Goal: Use online tool/utility: Use online tool/utility

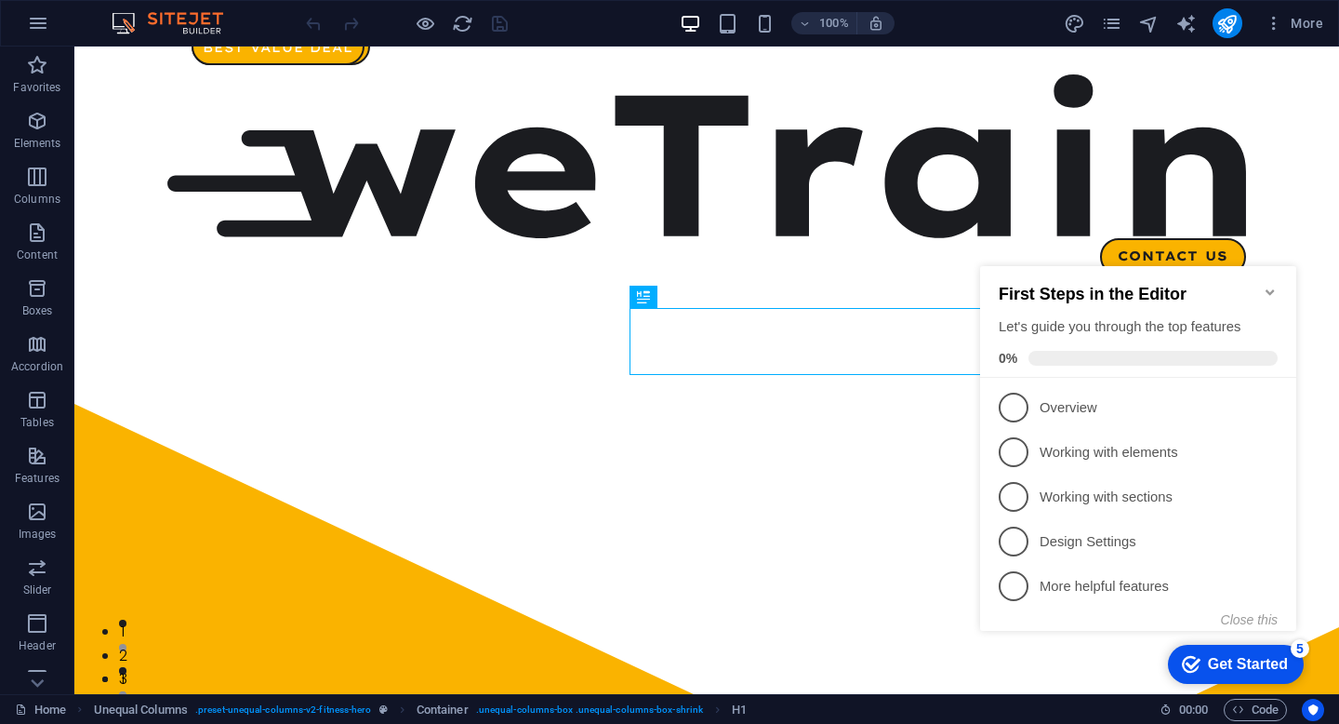
click at [1264, 285] on icon "Minimize checklist" at bounding box center [1270, 292] width 15 height 15
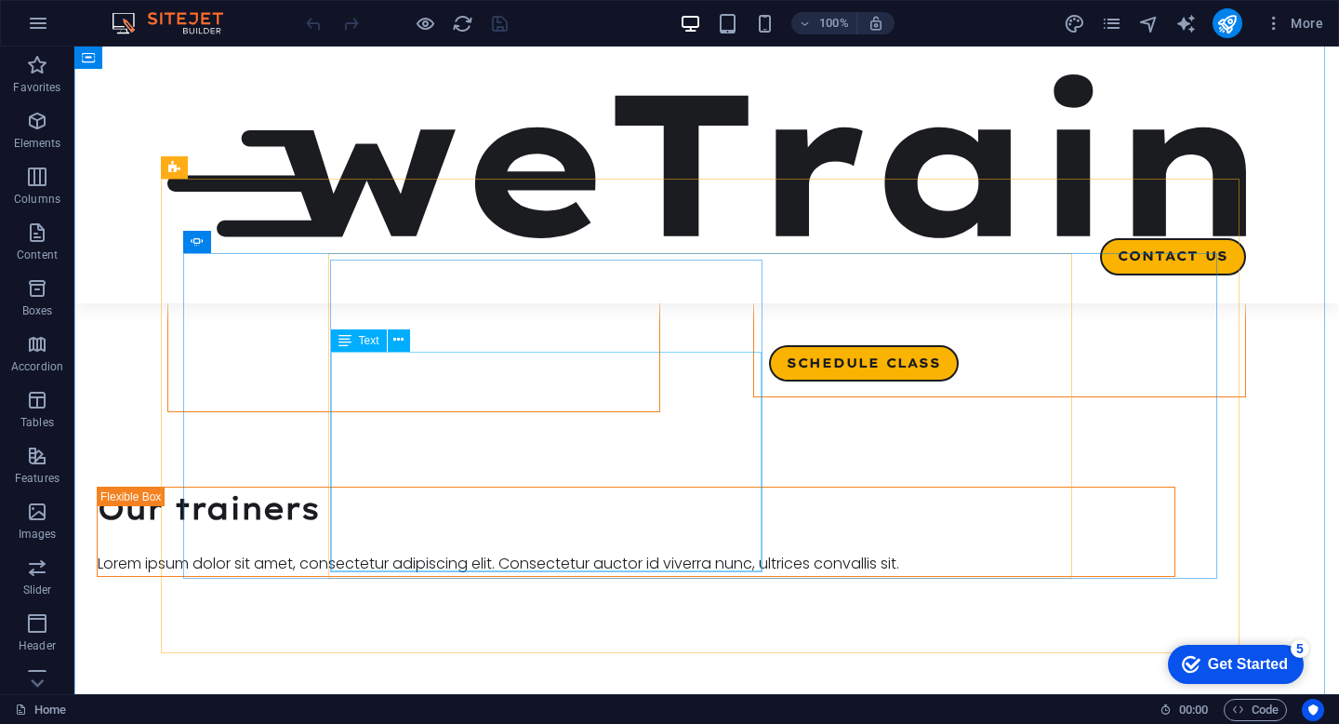
scroll to position [4848, 0]
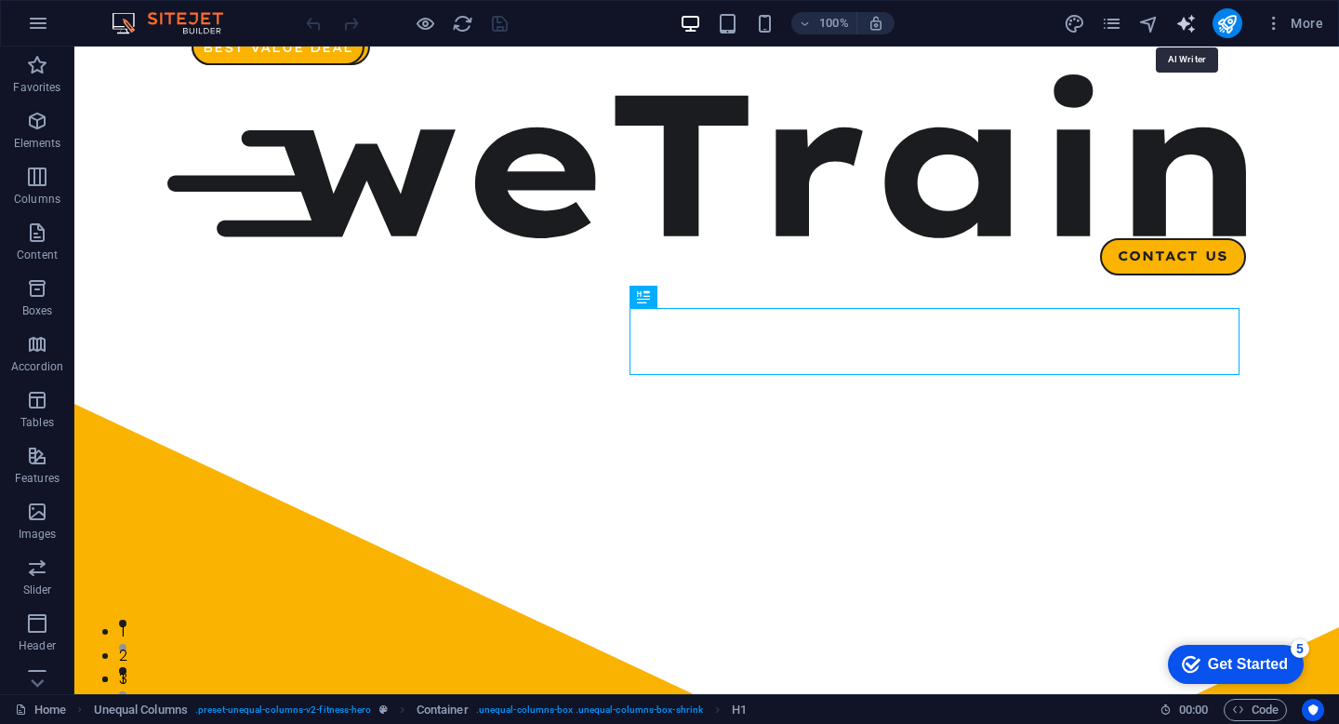
click at [1184, 24] on icon "text_generator" at bounding box center [1185, 23] width 21 height 21
select select "English"
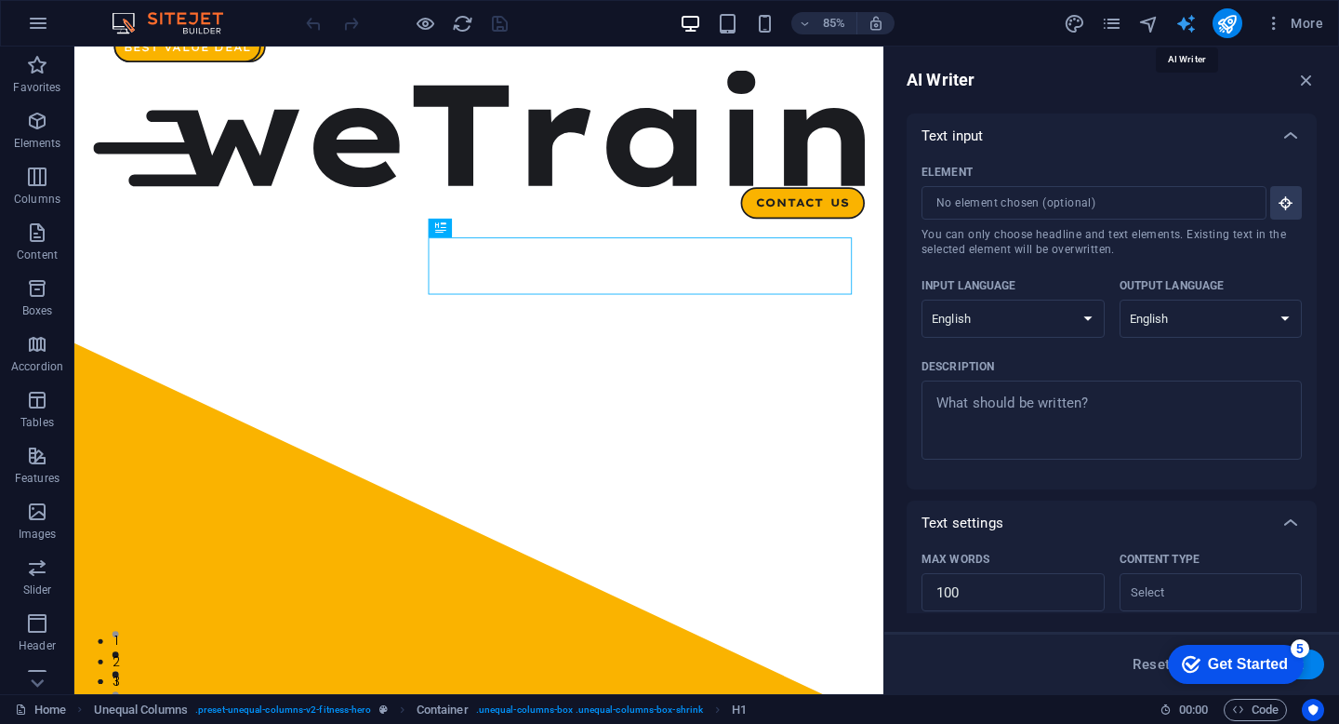
click at [1184, 24] on icon "text_generator" at bounding box center [1185, 23] width 21 height 21
click at [1272, 26] on icon "button" at bounding box center [1274, 23] width 19 height 19
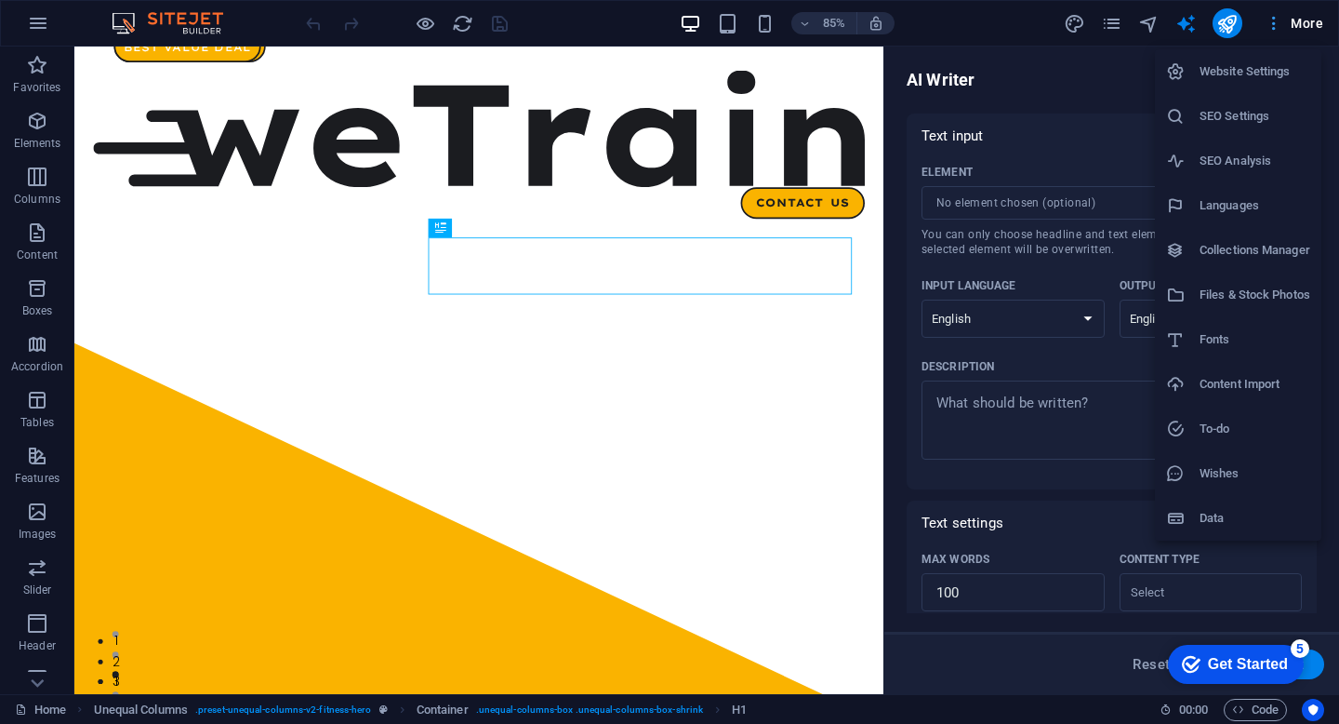
click at [1272, 26] on div at bounding box center [669, 362] width 1339 height 724
